Goal: Task Accomplishment & Management: Complete application form

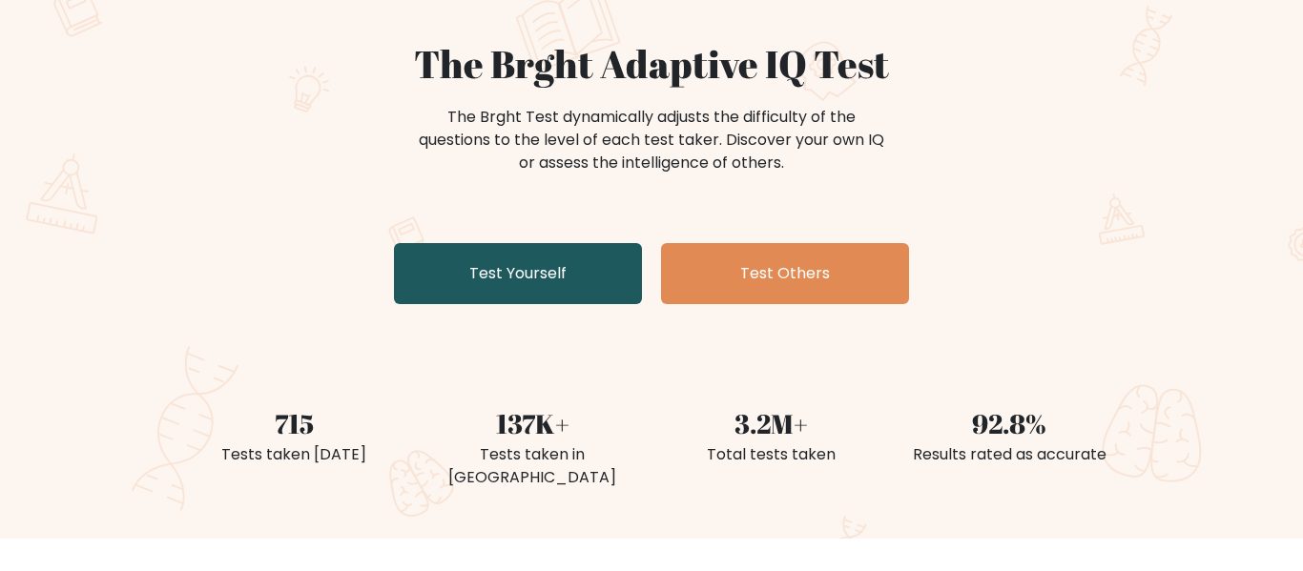
scroll to position [155, 0]
click at [522, 284] on link "Test Yourself" at bounding box center [518, 273] width 248 height 61
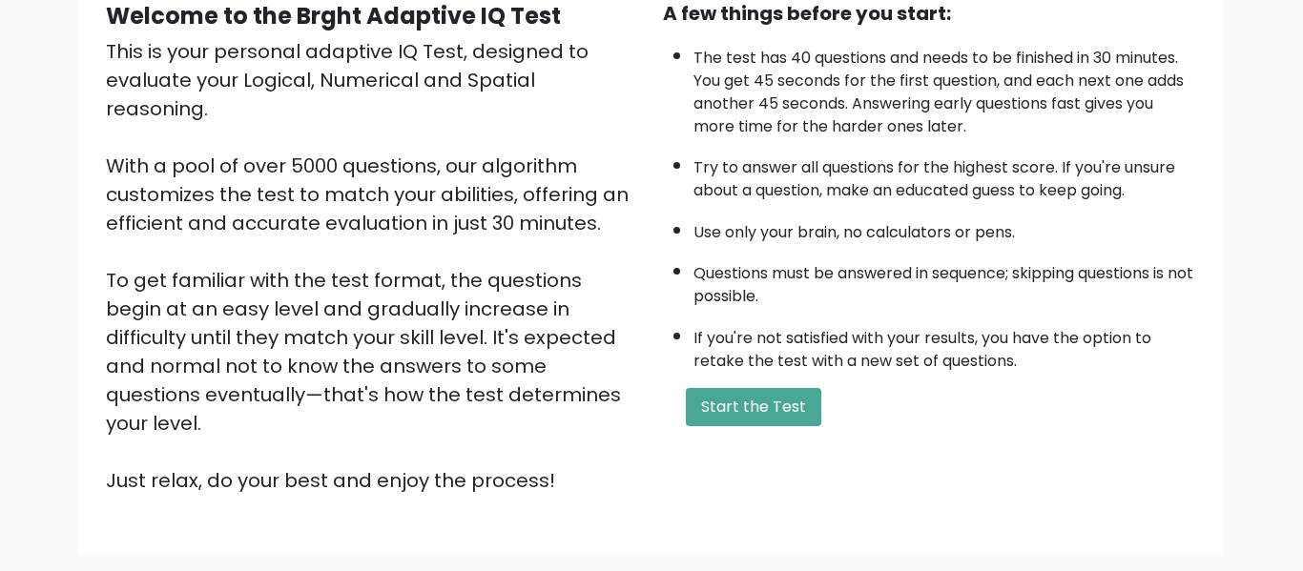
scroll to position [200, 0]
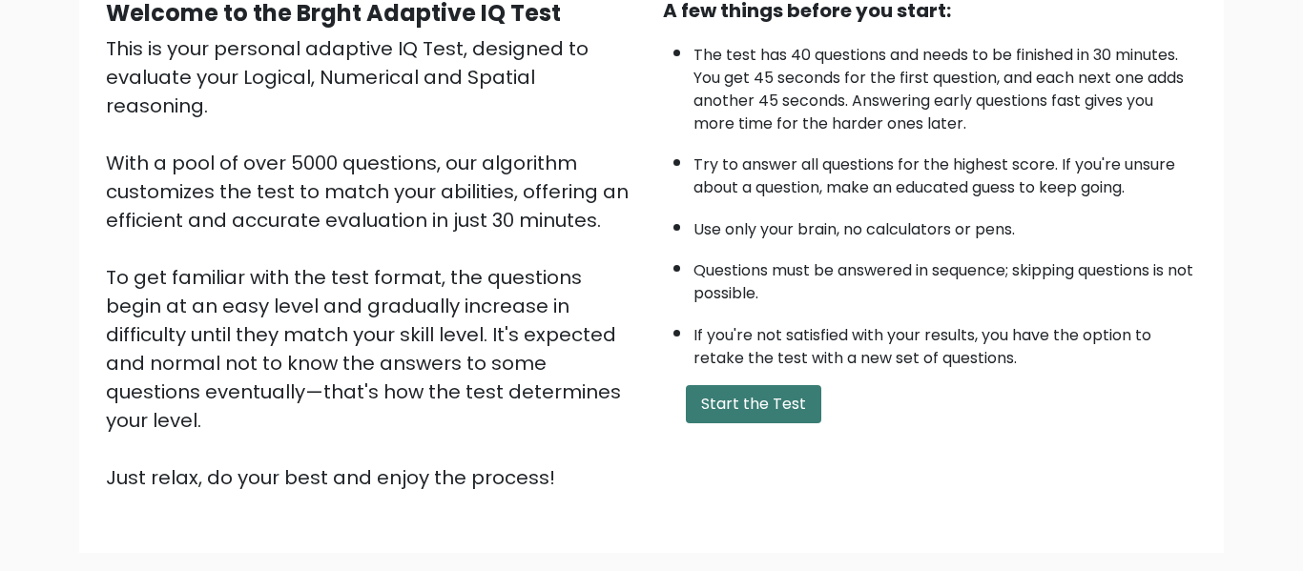
click at [750, 394] on button "Start the Test" at bounding box center [753, 404] width 135 height 38
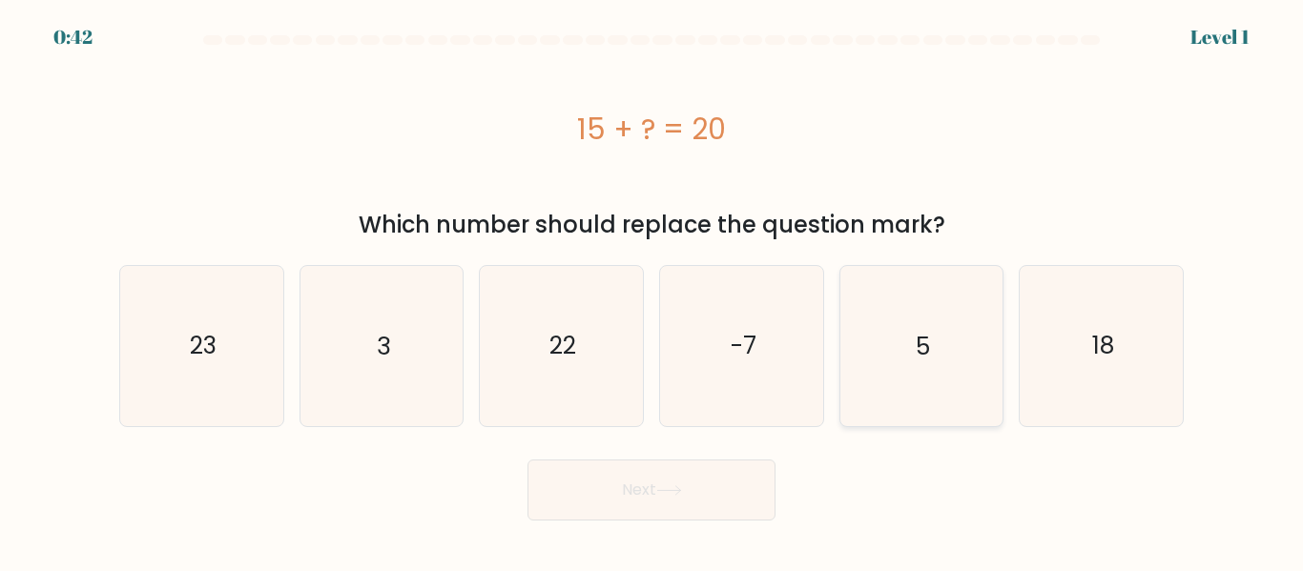
drag, startPoint x: 927, startPoint y: 367, endPoint x: 896, endPoint y: 386, distance: 36.8
click at [924, 366] on icon "5" at bounding box center [920, 345] width 159 height 159
click at [652, 291] on input "e. 5" at bounding box center [651, 288] width 1 height 5
radio input "true"
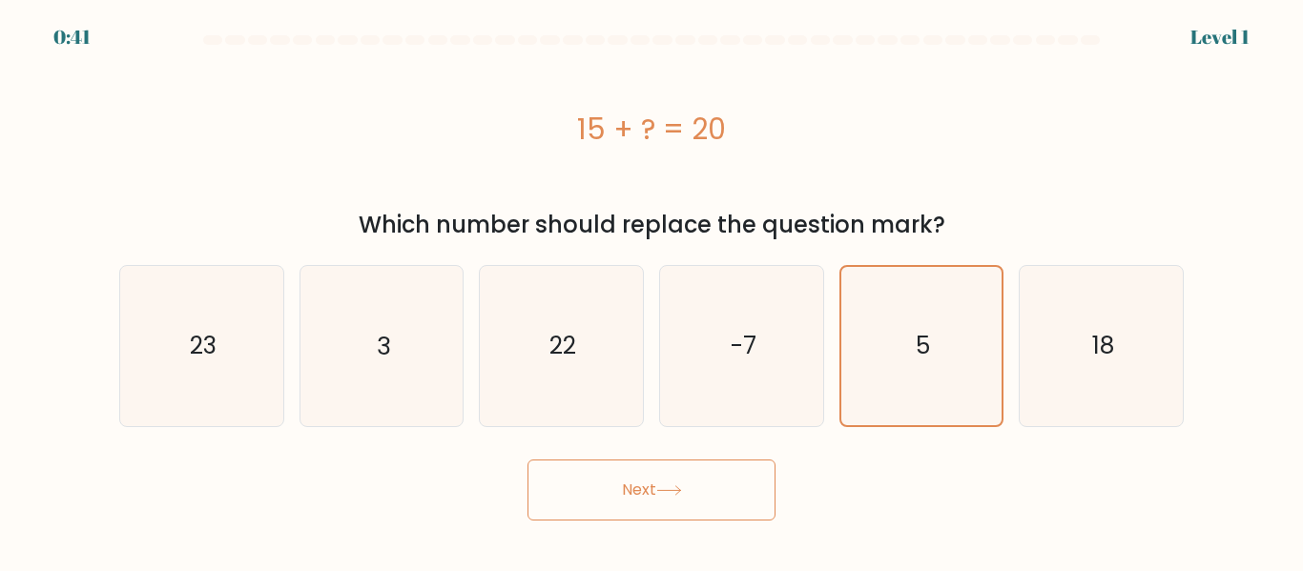
click at [716, 486] on button "Next" at bounding box center [651, 490] width 248 height 61
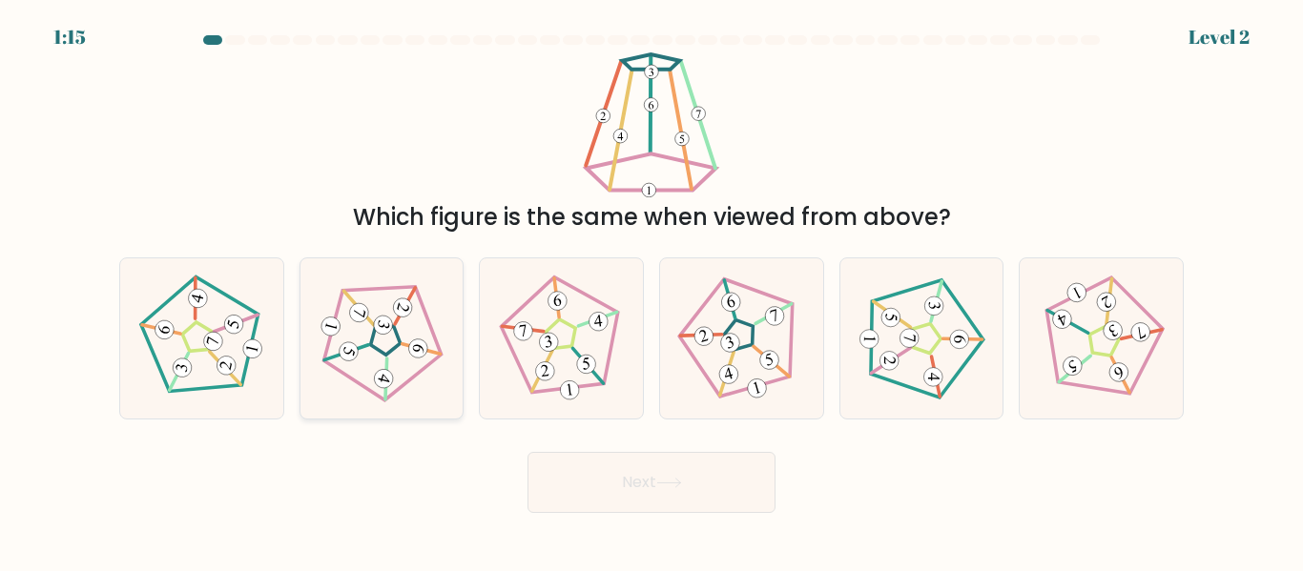
drag, startPoint x: 404, startPoint y: 373, endPoint x: 424, endPoint y: 392, distance: 27.7
click at [406, 375] on icon at bounding box center [382, 339] width 128 height 128
click at [651, 291] on input "b." at bounding box center [651, 288] width 1 height 5
radio input "true"
click at [629, 505] on button "Next" at bounding box center [651, 482] width 248 height 61
